Goal: Task Accomplishment & Management: Complete application form

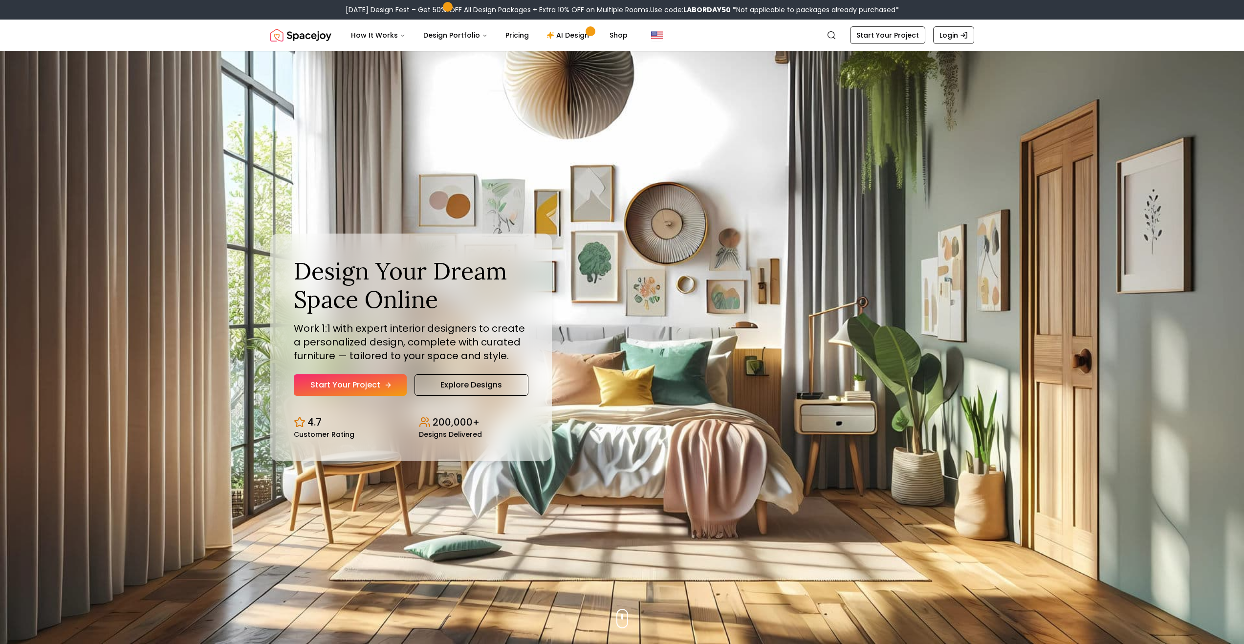
click at [331, 379] on link "Start Your Project" at bounding box center [350, 386] width 113 height 22
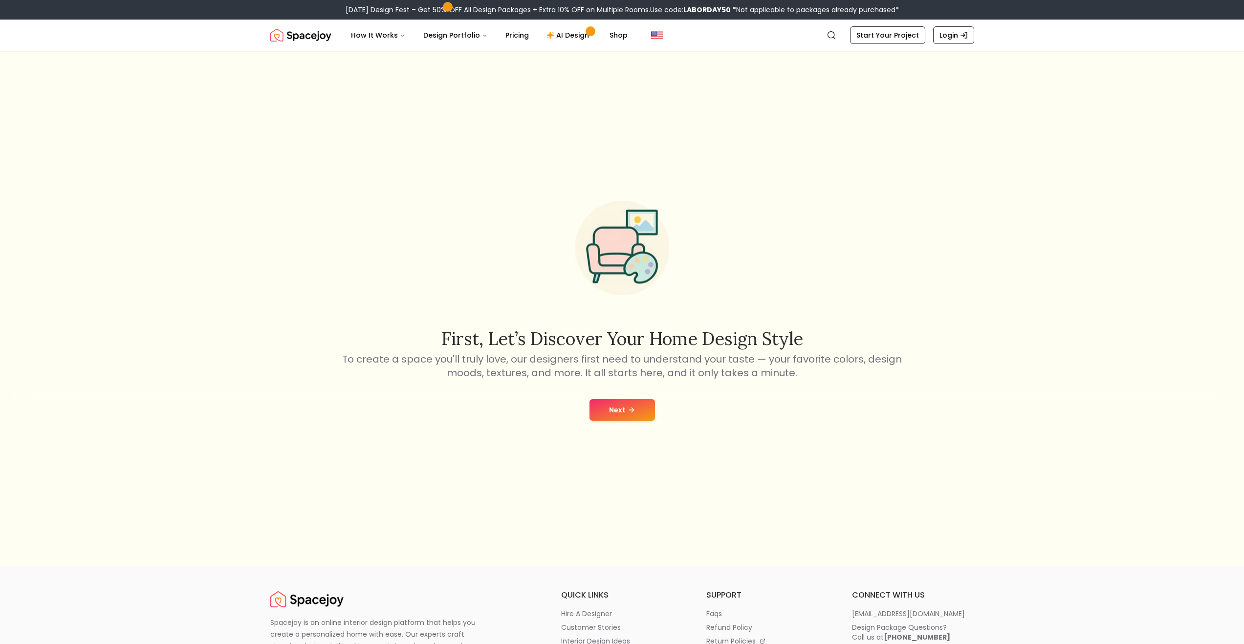
click at [623, 401] on button "Next" at bounding box center [623, 411] width 66 height 22
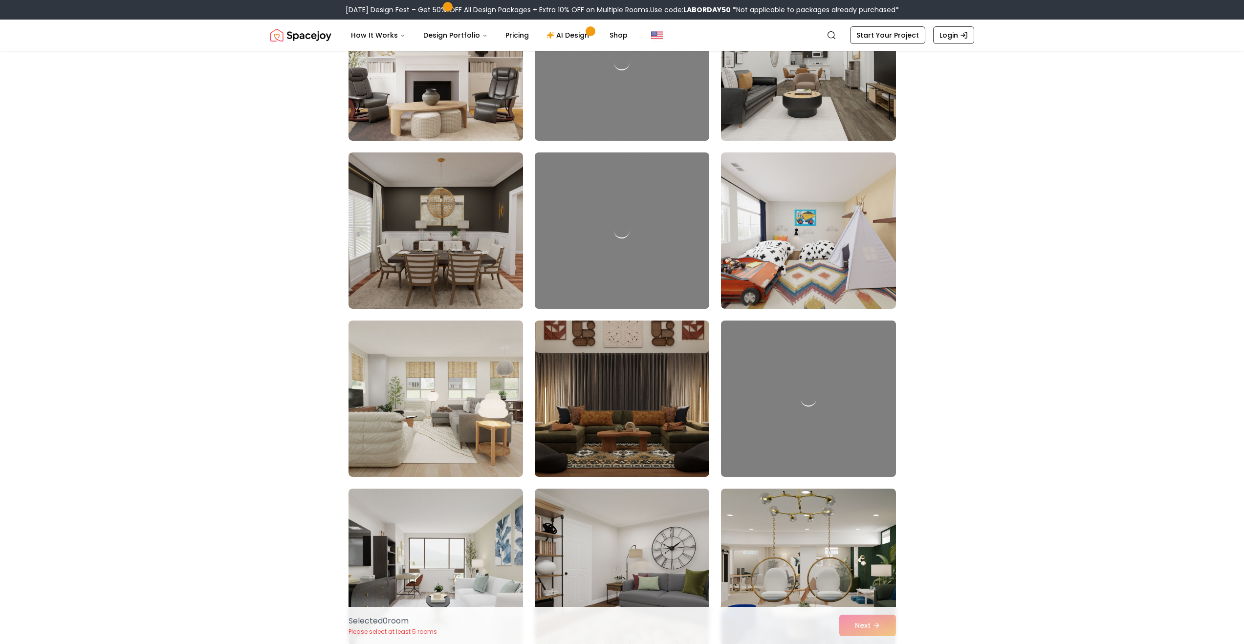
scroll to position [2503, 0]
